Goal: Task Accomplishment & Management: Complete application form

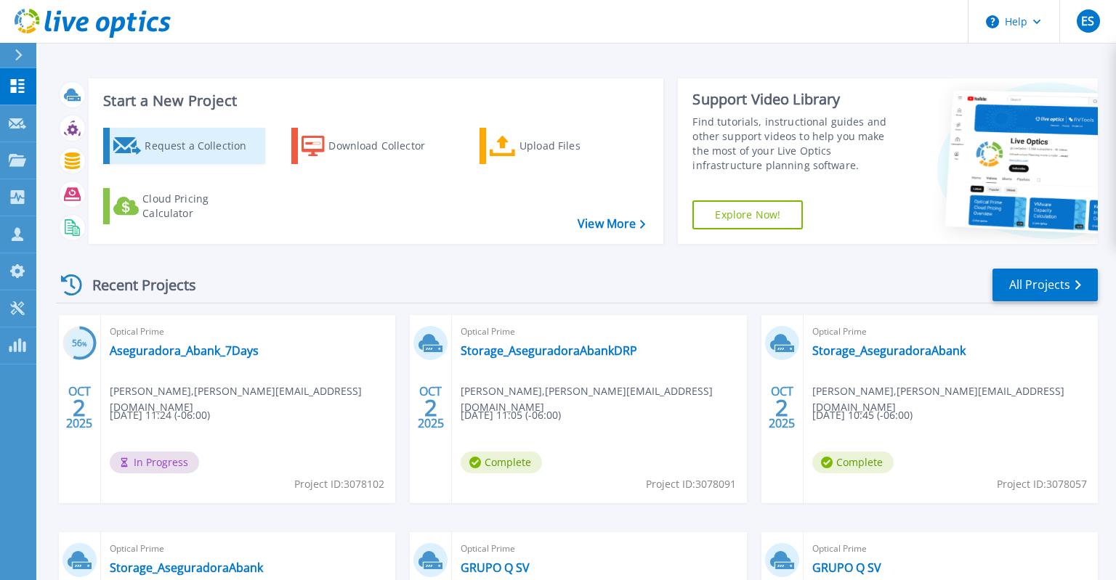
click at [209, 147] on div "Request a Collection" at bounding box center [203, 145] width 116 height 29
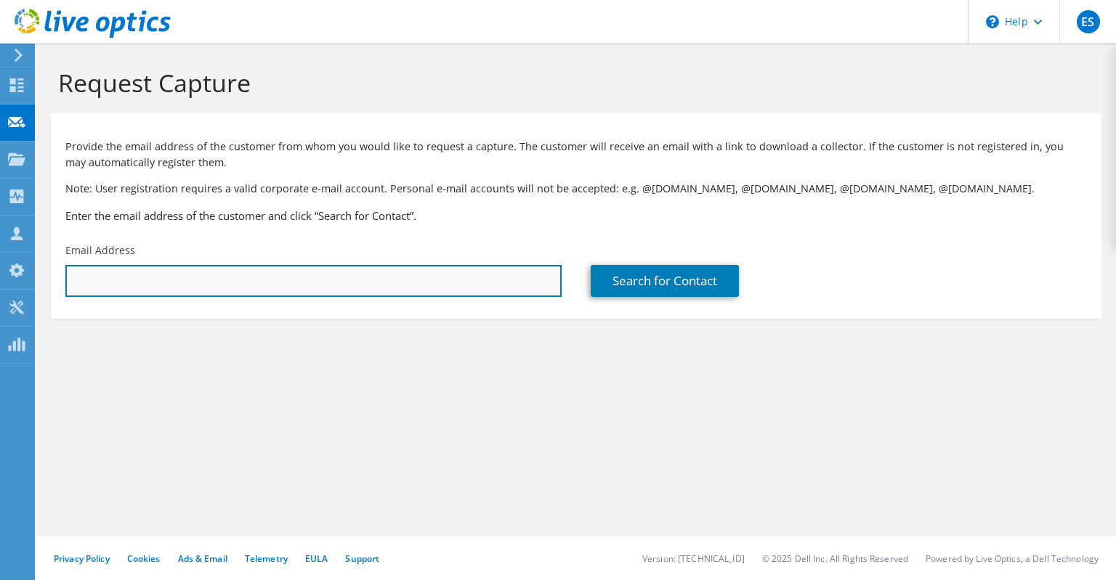
click at [214, 282] on input "text" at bounding box center [313, 281] width 496 height 32
paste input "yventura@uca.edu.sv"
type input "yventura@uca.edu.sv"
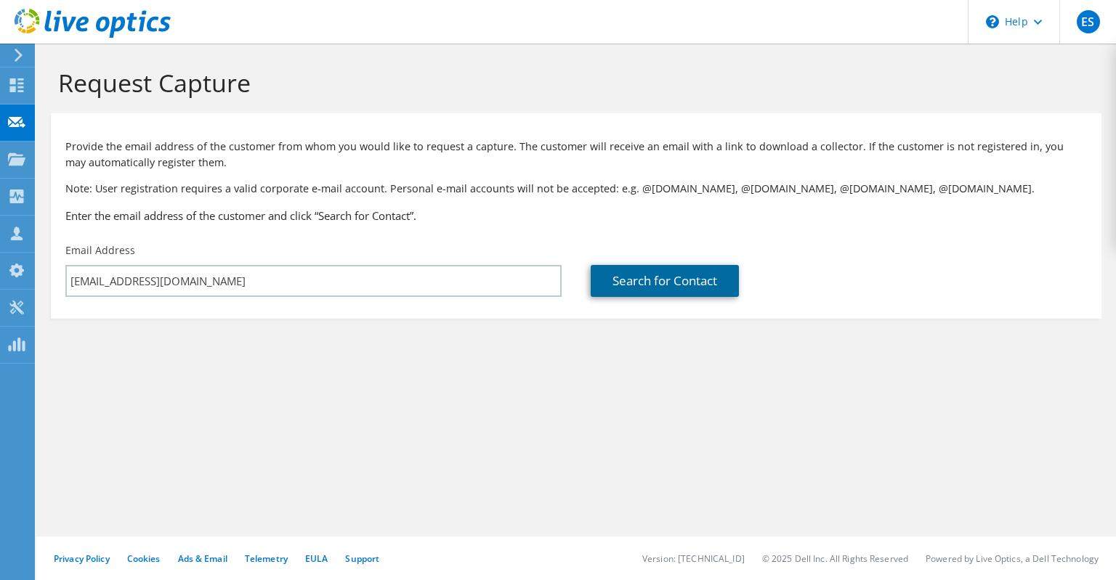
click at [663, 286] on link "Search for Contact" at bounding box center [665, 281] width 148 height 32
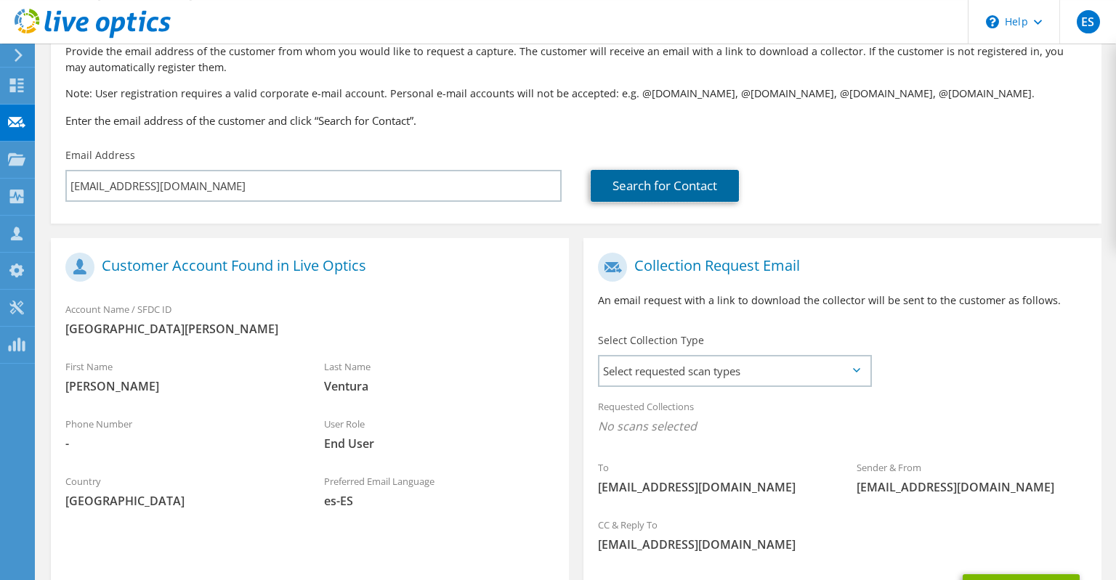
scroll to position [230, 0]
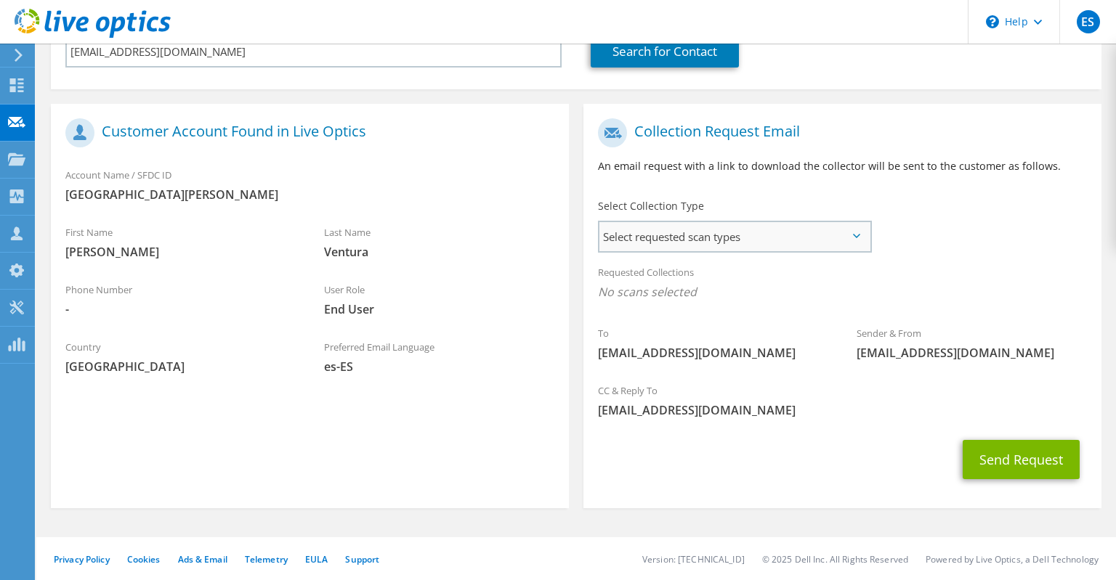
click at [757, 227] on span "Select requested scan types" at bounding box center [734, 236] width 270 height 29
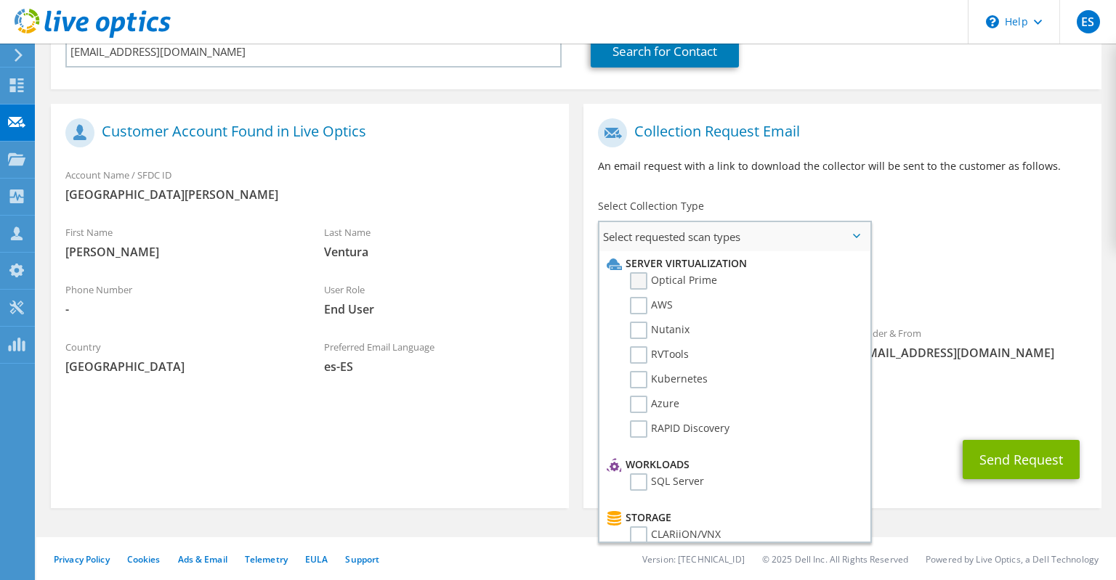
click at [711, 280] on label "Optical Prime" at bounding box center [673, 280] width 87 height 17
click at [0, 0] on input "Optical Prime" at bounding box center [0, 0] width 0 height 0
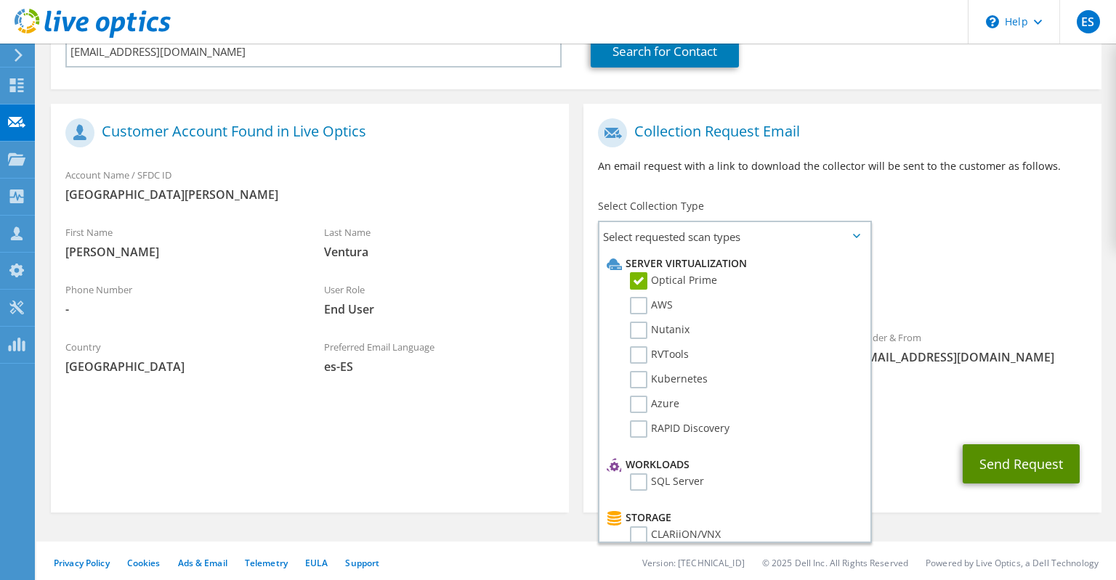
click at [1020, 461] on button "Send Request" at bounding box center [1021, 464] width 117 height 39
